Goal: Task Accomplishment & Management: Manage account settings

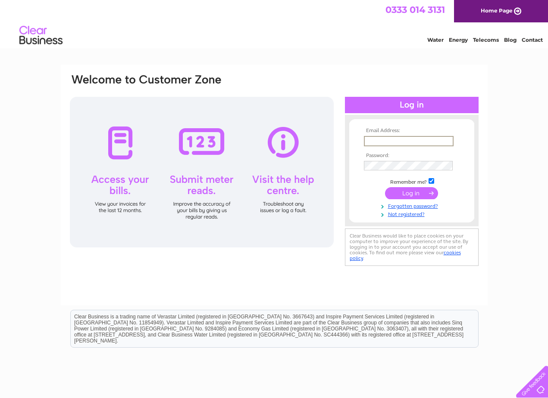
click at [368, 141] on input "text" at bounding box center [409, 141] width 90 height 10
type input "beecopy@btconnect.com"
click at [411, 188] on td at bounding box center [411, 193] width 100 height 16
click at [408, 192] on input "submit" at bounding box center [411, 193] width 53 height 12
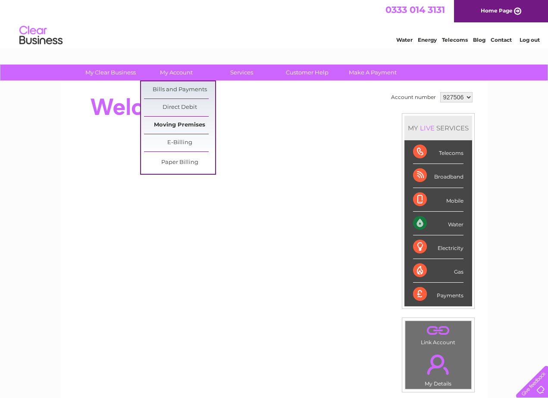
click at [193, 126] on link "Moving Premises" at bounding box center [179, 125] width 71 height 17
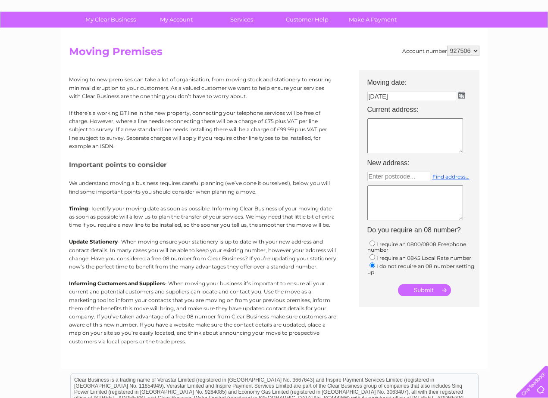
scroll to position [52, 0]
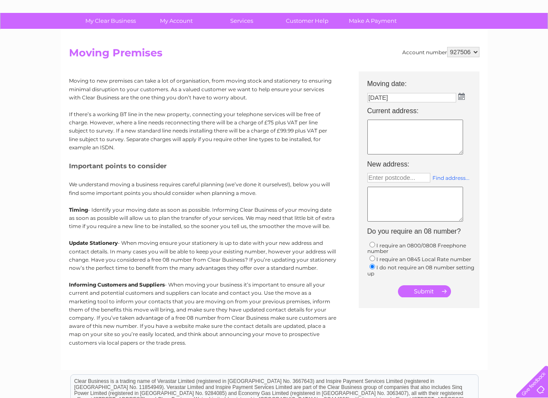
click at [448, 178] on link "Find address..." at bounding box center [450, 178] width 37 height 6
click at [312, 20] on link "Customer Help" at bounding box center [306, 21] width 71 height 16
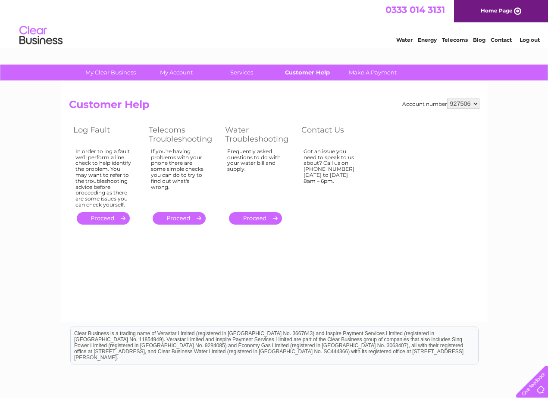
click at [311, 73] on link "Customer Help" at bounding box center [306, 73] width 71 height 16
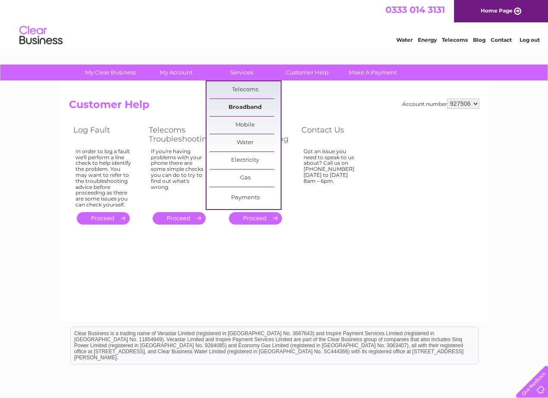
click at [247, 110] on link "Broadband" at bounding box center [244, 107] width 71 height 17
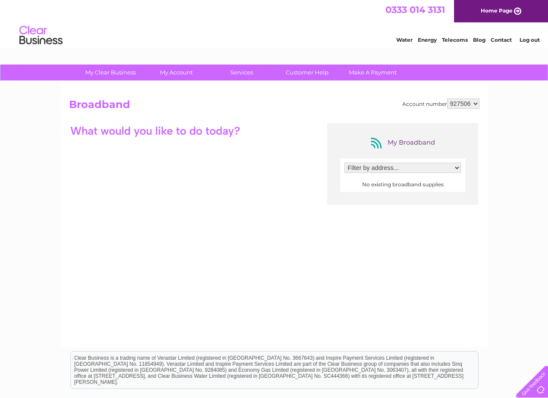
click at [456, 170] on select "Filter by address..." at bounding box center [402, 168] width 116 height 10
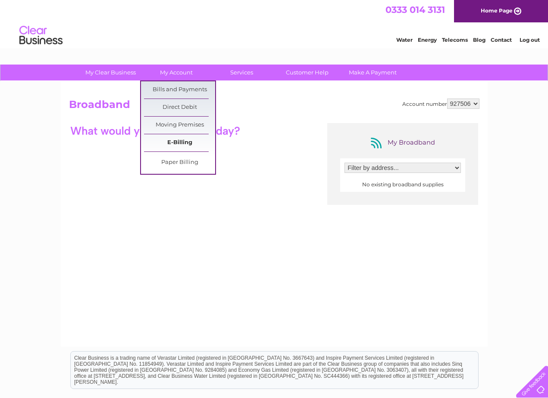
click at [171, 143] on link "E-Billing" at bounding box center [179, 142] width 71 height 17
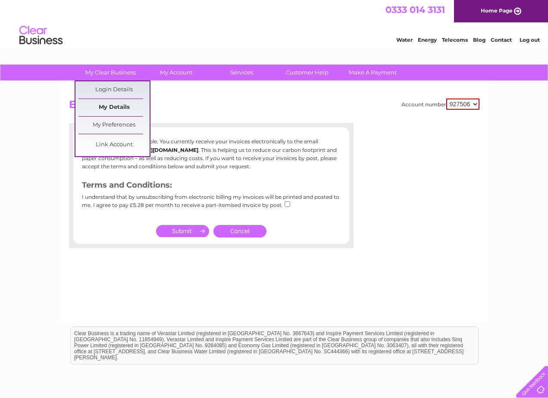
click at [121, 107] on link "My Details" at bounding box center [113, 107] width 71 height 17
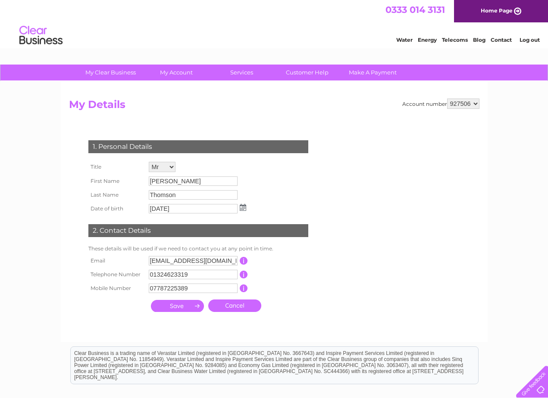
click at [244, 261] on input "button" at bounding box center [244, 261] width 8 height 8
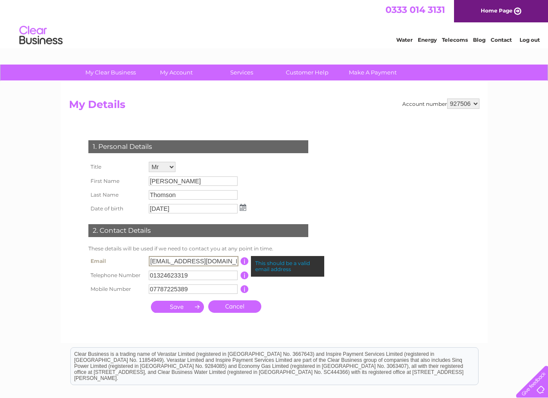
drag, startPoint x: 221, startPoint y: 260, endPoint x: 135, endPoint y: 258, distance: 86.2
click at [135, 258] on tr "Email beecopy@btconnect.com This should be a valid email address" at bounding box center [201, 261] width 231 height 15
type input "tbbandbeecopy@gmail.com"
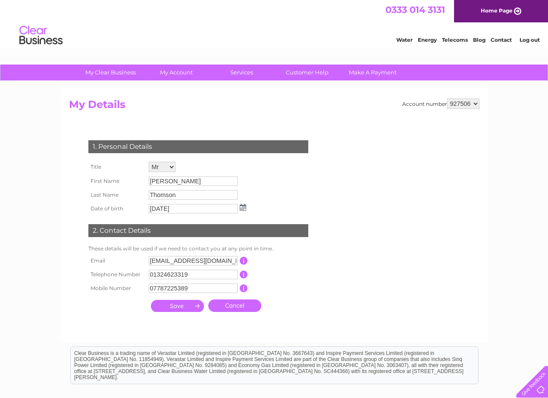
click at [179, 308] on input "submit" at bounding box center [177, 306] width 53 height 12
click at [196, 305] on input "submit" at bounding box center [177, 306] width 53 height 12
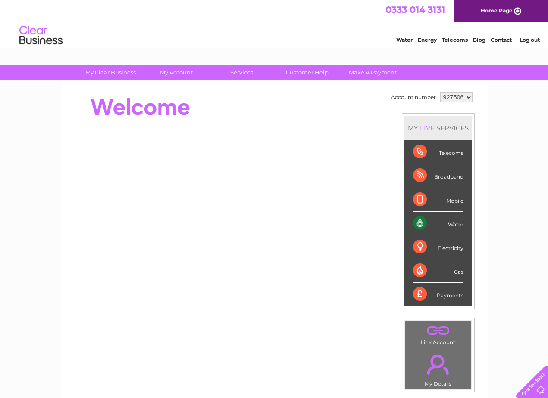
click at [530, 38] on link "Log out" at bounding box center [529, 40] width 20 height 6
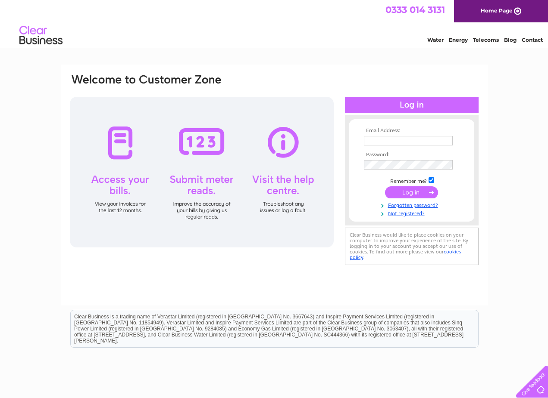
click at [387, 141] on input "text" at bounding box center [408, 140] width 89 height 9
type input "[EMAIL_ADDRESS][DOMAIN_NAME]"
click at [410, 193] on input "submit" at bounding box center [411, 193] width 53 height 12
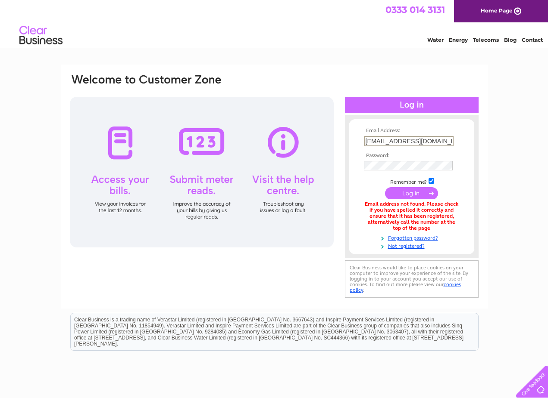
drag, startPoint x: 442, startPoint y: 140, endPoint x: 331, endPoint y: 146, distance: 111.3
click at [331, 146] on div "Email Address: tbbandbeecopy@gmail.com Password:" at bounding box center [274, 186] width 410 height 227
click at [376, 136] on input "text" at bounding box center [409, 141] width 90 height 10
type input "beecopy@btconnect.com"
click at [415, 193] on input "submit" at bounding box center [411, 193] width 53 height 12
